Goal: Task Accomplishment & Management: Use online tool/utility

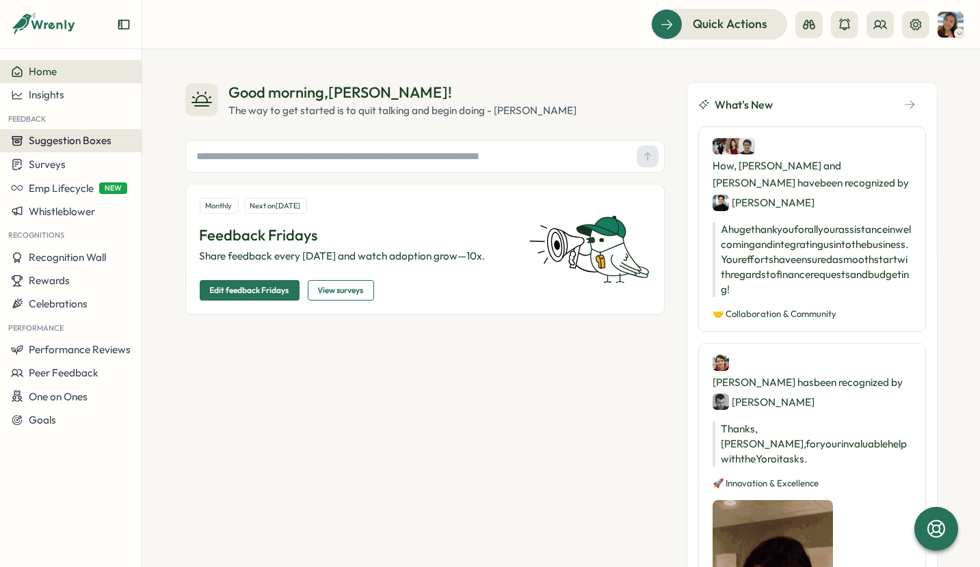
click at [98, 144] on span "Suggestion Boxes" at bounding box center [70, 140] width 83 height 13
click at [77, 148] on button "Suggestion Boxes" at bounding box center [70, 140] width 141 height 23
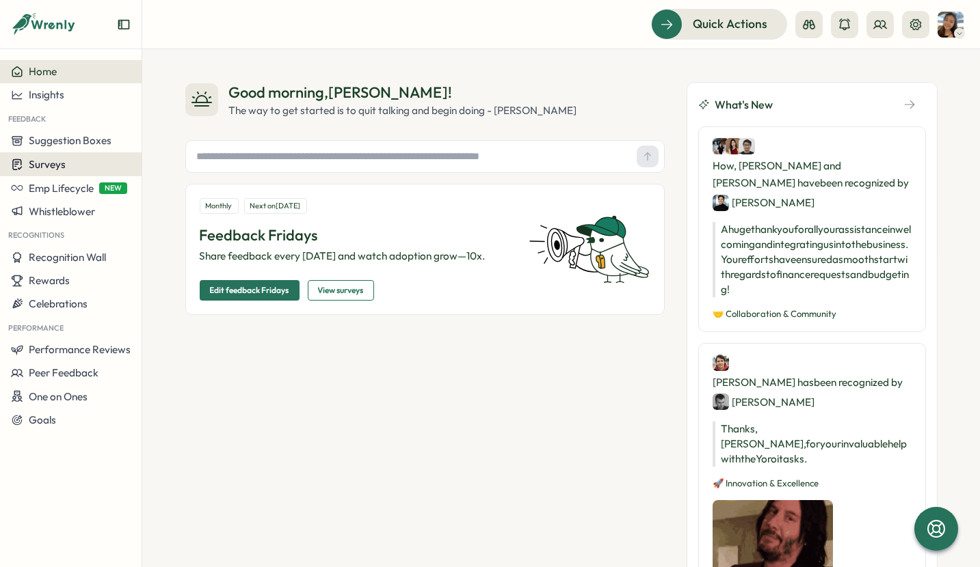
click at [62, 161] on span "Surveys" at bounding box center [47, 164] width 37 height 13
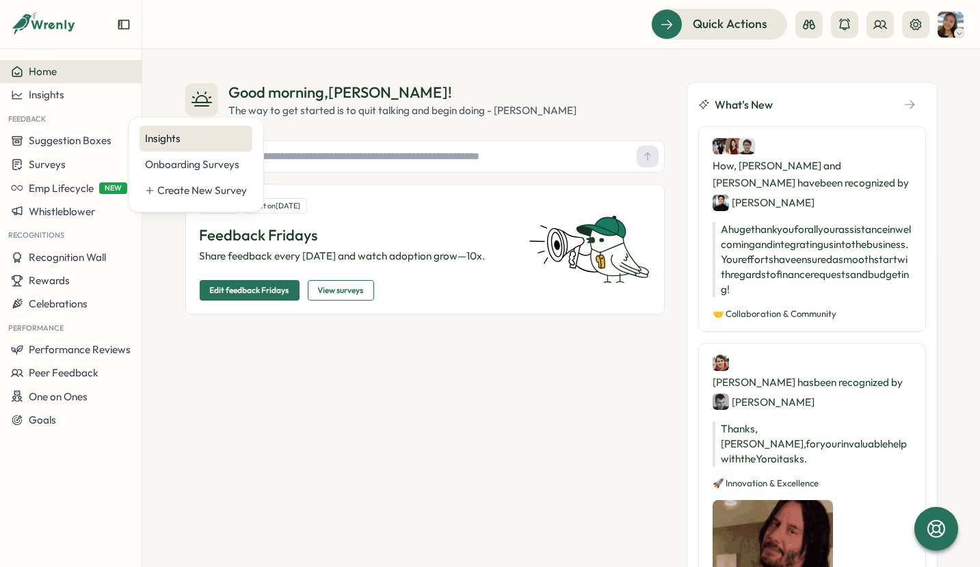
click at [163, 144] on div "Insights" at bounding box center [196, 138] width 102 height 15
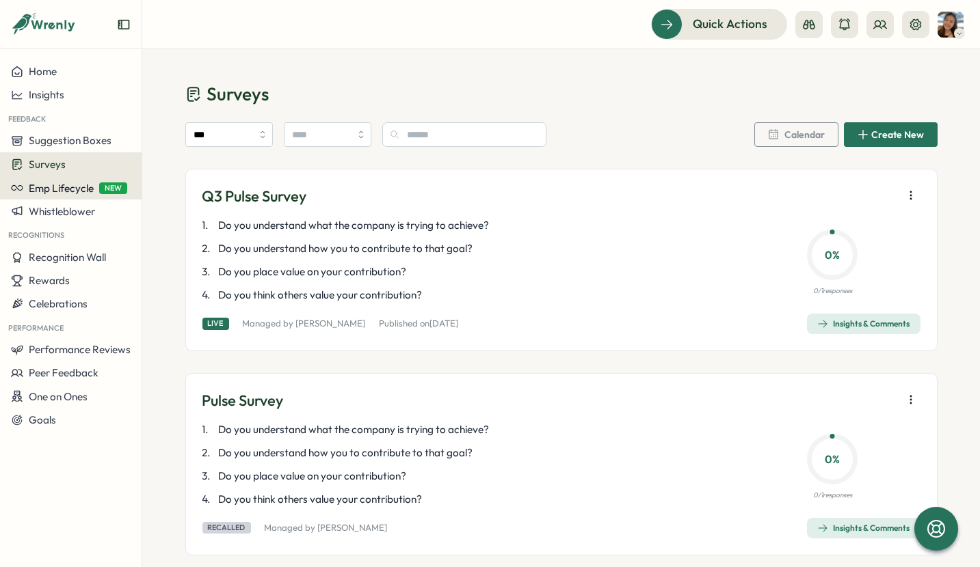
click at [68, 189] on span "Emp Lifecycle" at bounding box center [61, 188] width 65 height 13
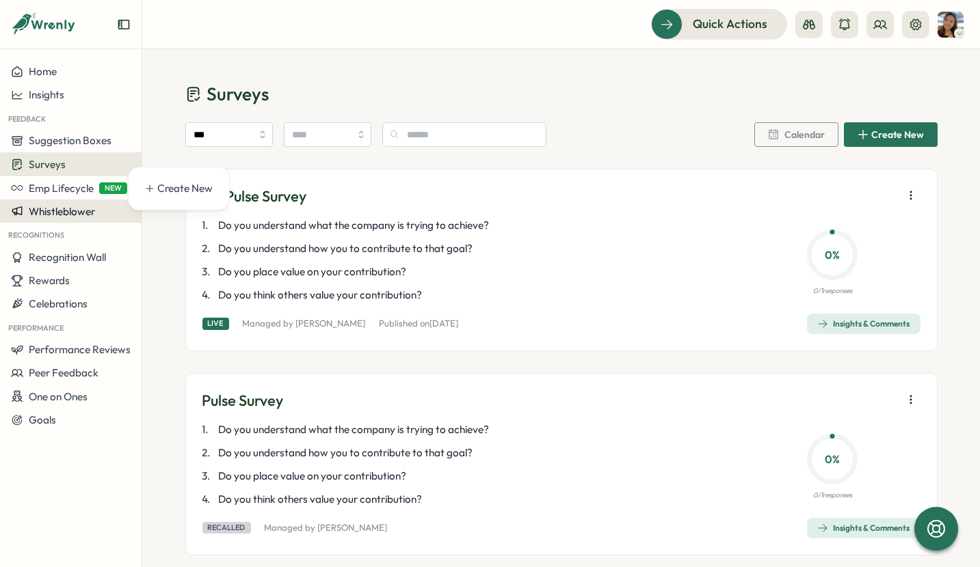
click at [83, 208] on span "Whistleblower" at bounding box center [62, 211] width 66 height 13
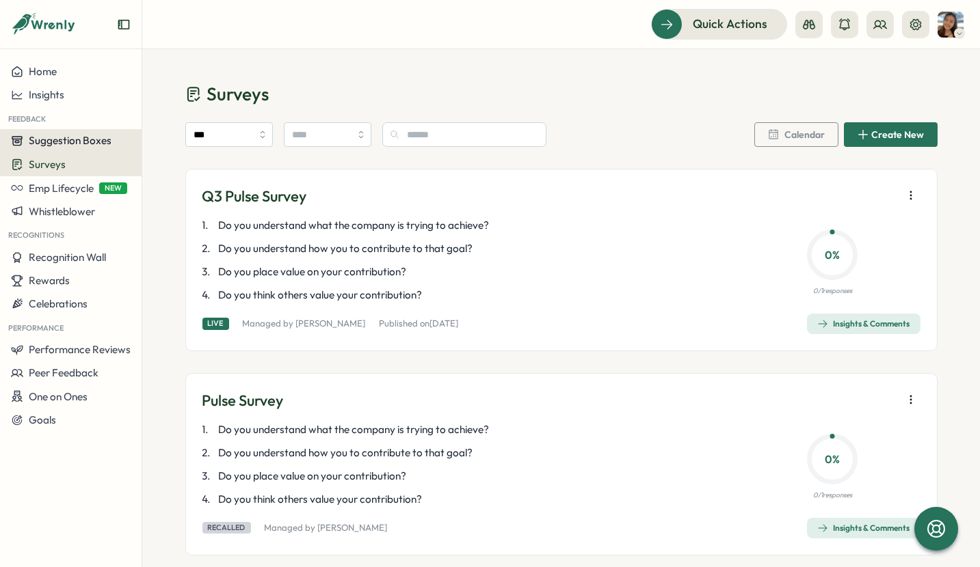
click at [79, 134] on span "Suggestion Boxes" at bounding box center [70, 140] width 83 height 13
click at [58, 77] on div "Home" at bounding box center [71, 72] width 120 height 12
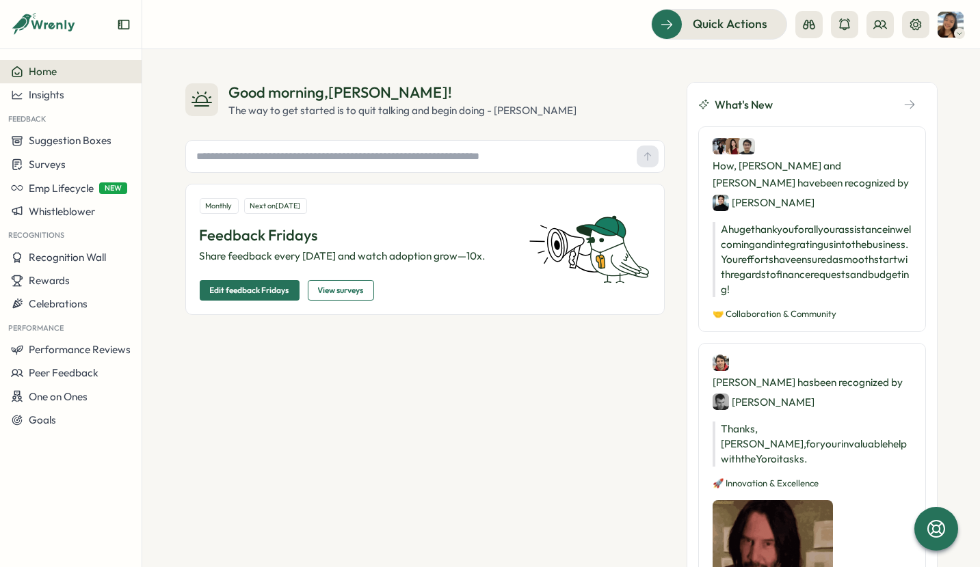
scroll to position [63, 0]
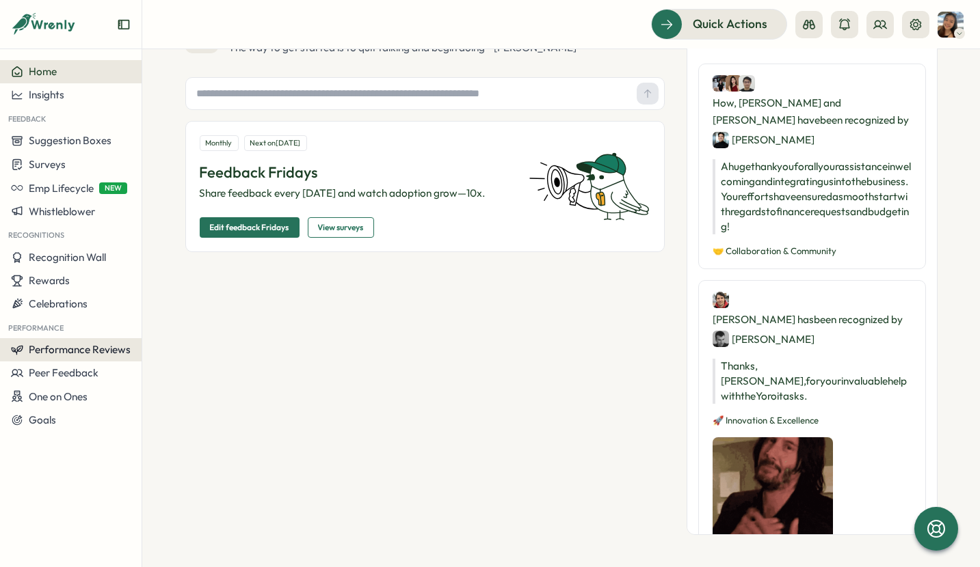
click at [106, 354] on span "Performance Reviews" at bounding box center [80, 349] width 102 height 13
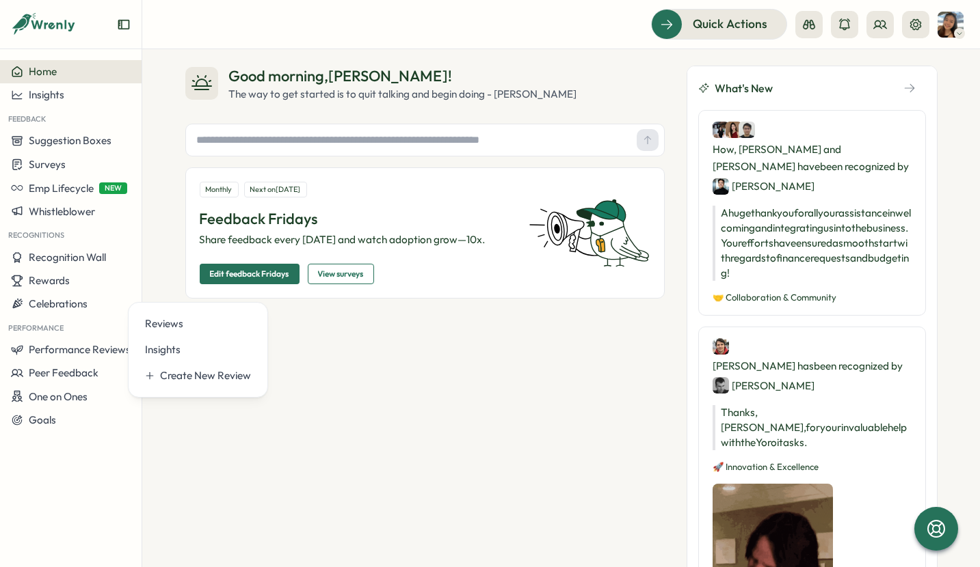
scroll to position [0, 0]
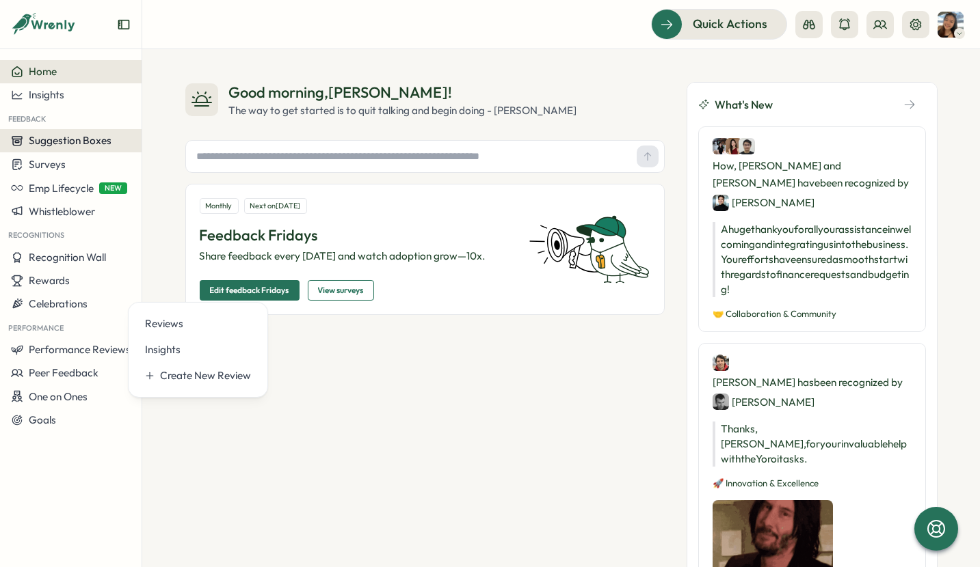
click at [91, 144] on span "Suggestion Boxes" at bounding box center [70, 140] width 83 height 13
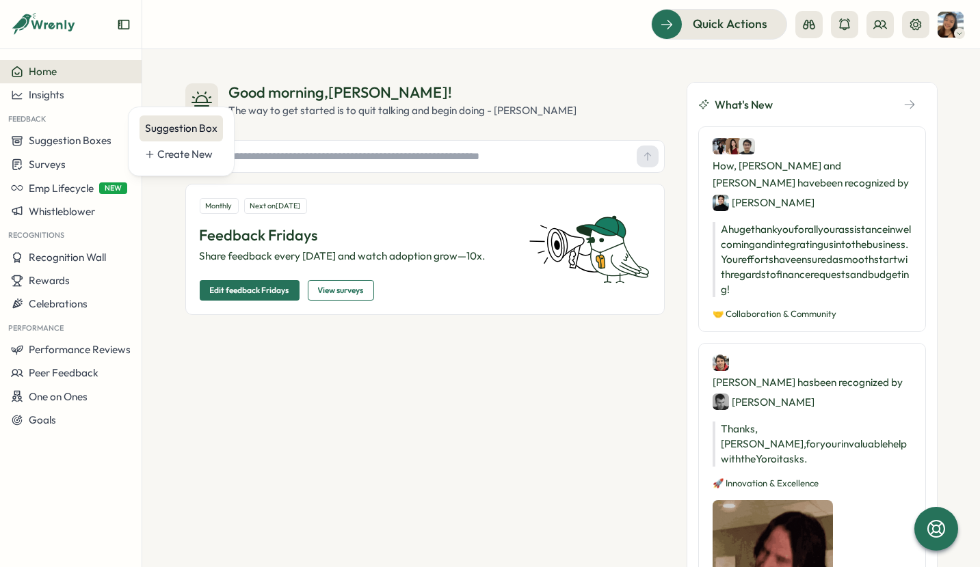
click at [160, 135] on div "Suggestion Box" at bounding box center [180, 129] width 83 height 26
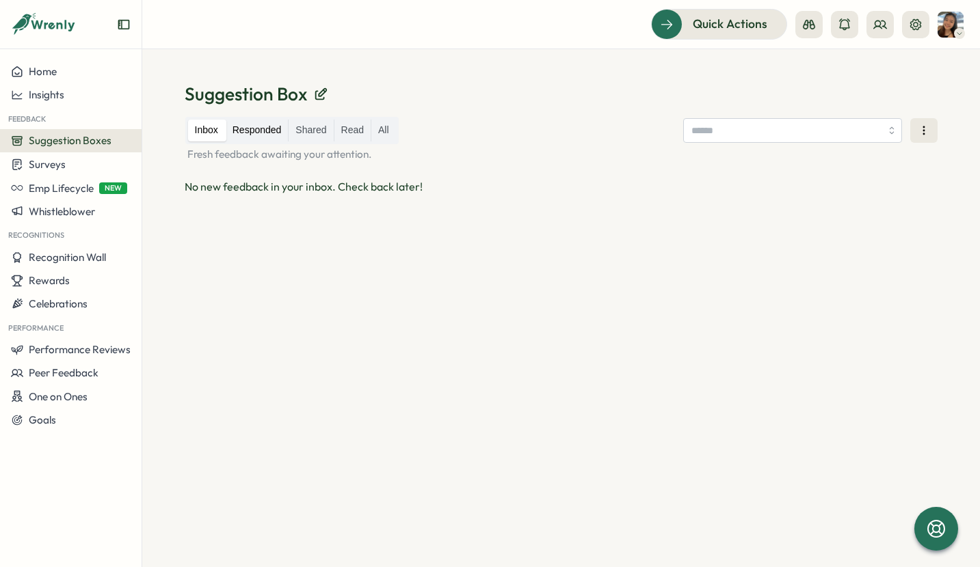
click at [254, 125] on label "Responded" at bounding box center [257, 131] width 63 height 22
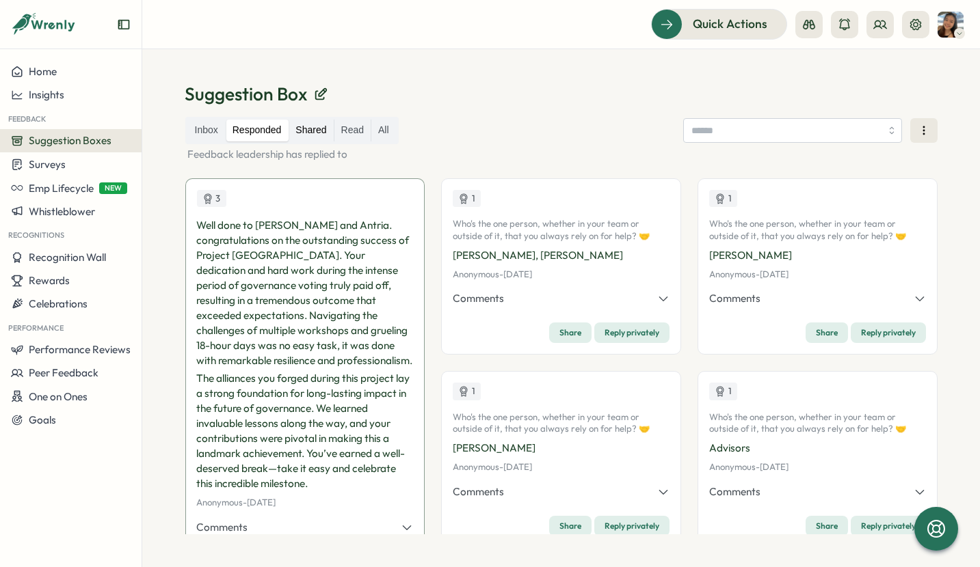
click at [304, 129] on label "Shared" at bounding box center [310, 131] width 44 height 22
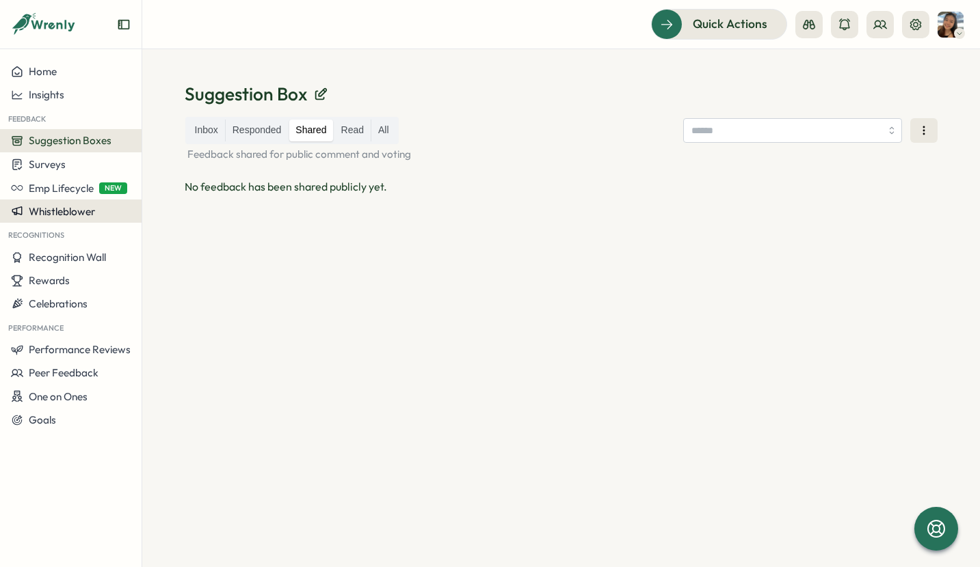
click at [63, 211] on span "Whistleblower" at bounding box center [62, 211] width 66 height 13
